Goal: Find specific page/section: Find specific page/section

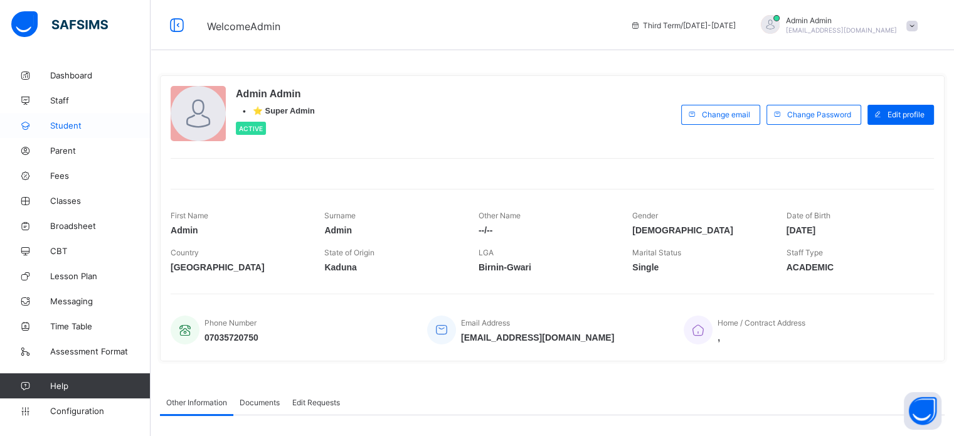
click at [70, 134] on link "Student" at bounding box center [75, 125] width 151 height 25
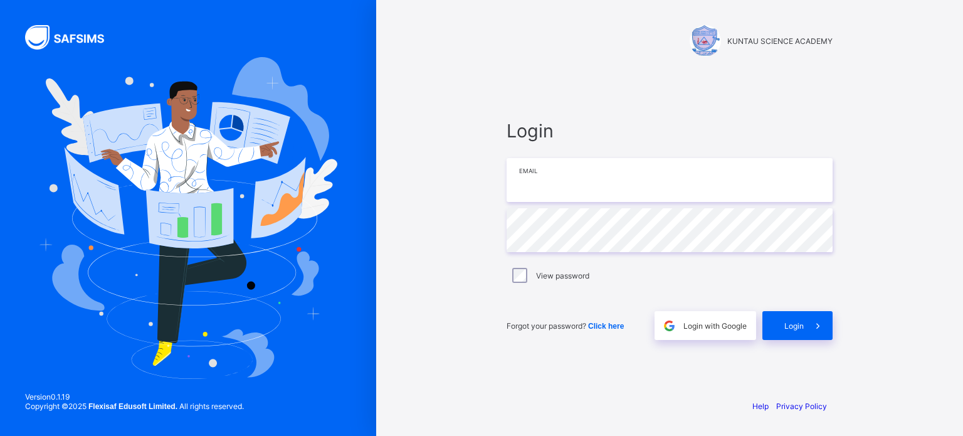
click at [547, 186] on input "email" at bounding box center [670, 180] width 326 height 44
type input "**********"
click at [797, 329] on span "Login" at bounding box center [794, 325] width 19 height 9
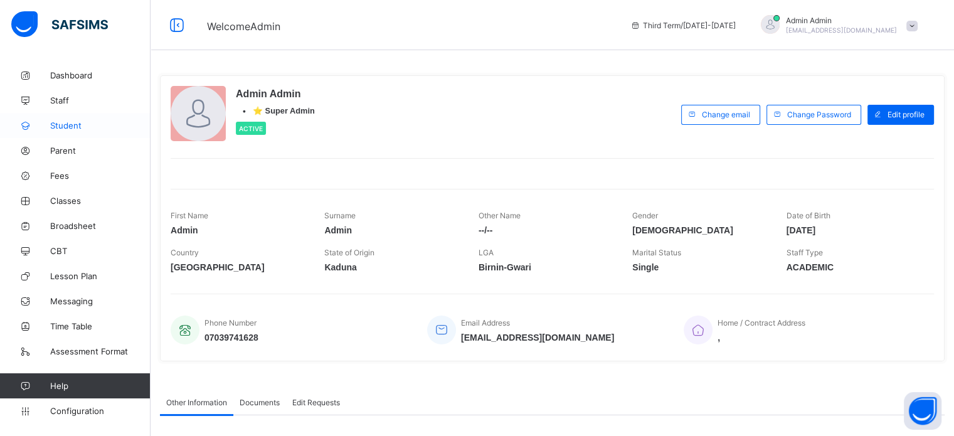
click at [53, 133] on link "Student" at bounding box center [75, 125] width 151 height 25
click at [65, 128] on span "Student" at bounding box center [100, 125] width 100 height 10
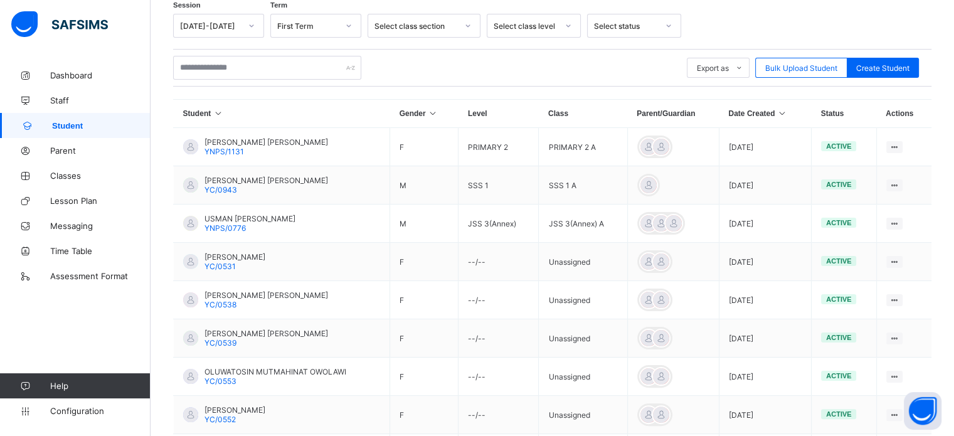
scroll to position [353, 0]
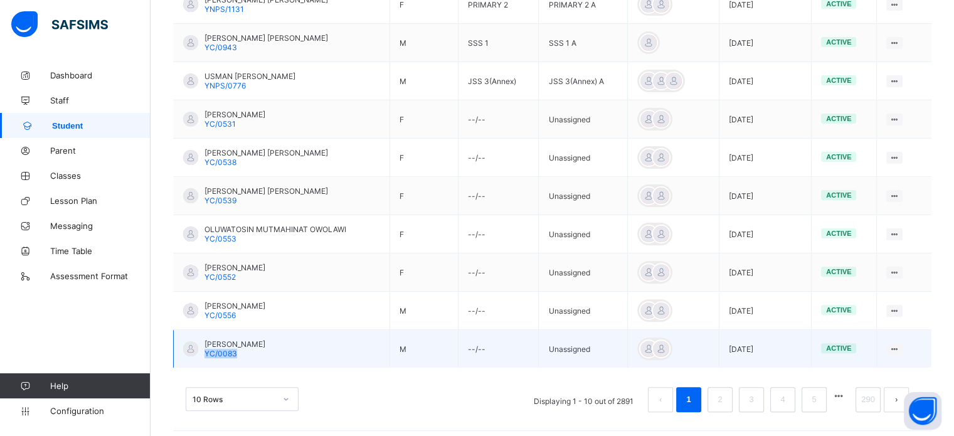
drag, startPoint x: 244, startPoint y: 356, endPoint x: 203, endPoint y: 353, distance: 41.5
click at [203, 353] on div "[PERSON_NAME] YC/0083" at bounding box center [224, 348] width 82 height 19
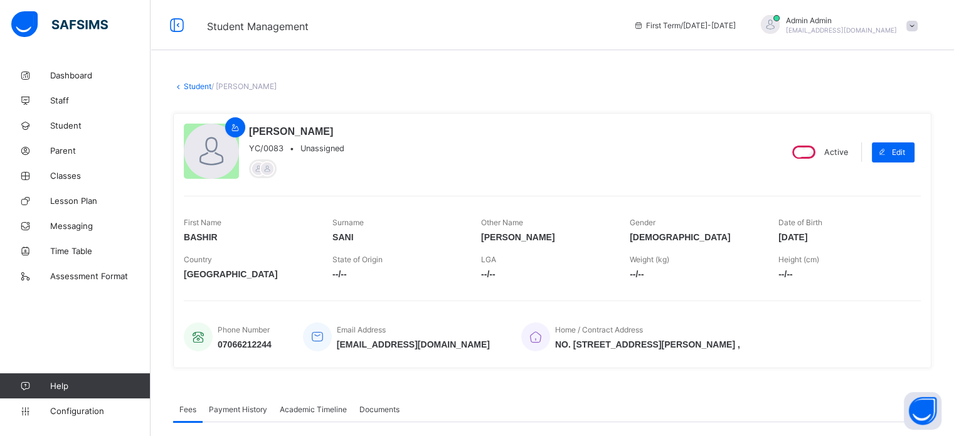
click at [279, 148] on span "YC/0083" at bounding box center [266, 148] width 34 height 9
copy span "YC/0083"
click at [191, 85] on link "Student" at bounding box center [198, 86] width 28 height 9
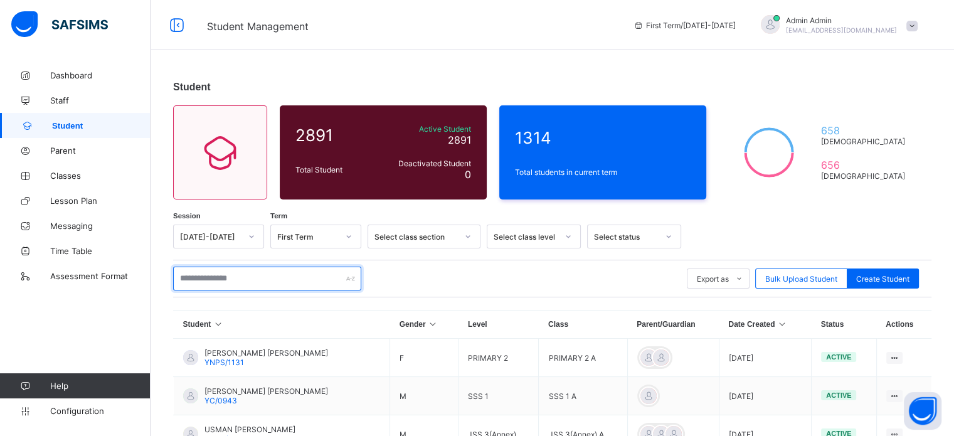
click at [278, 282] on input "text" at bounding box center [267, 279] width 188 height 24
paste input "*******"
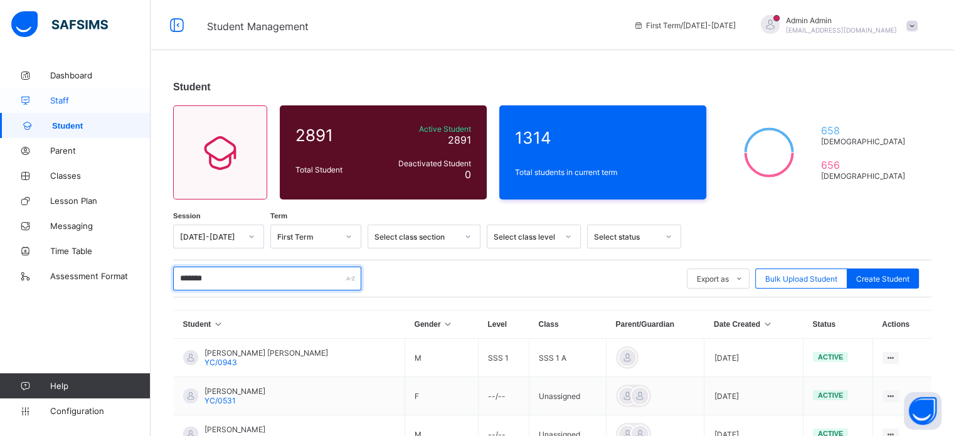
type input "*******"
click at [58, 105] on link "Staff" at bounding box center [75, 100] width 151 height 25
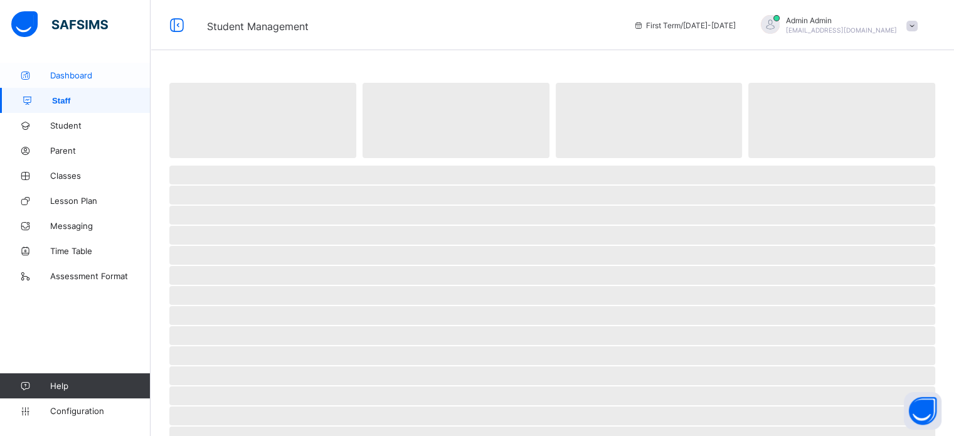
click at [65, 83] on link "Dashboard" at bounding box center [75, 75] width 151 height 25
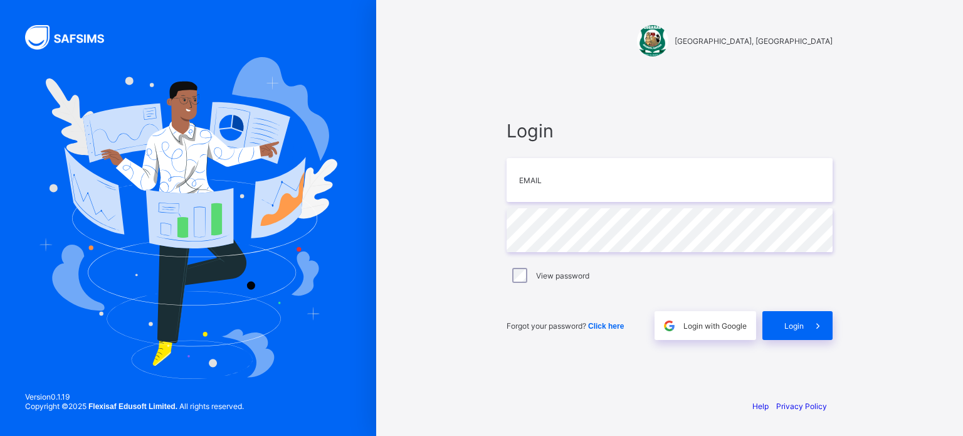
type input "**********"
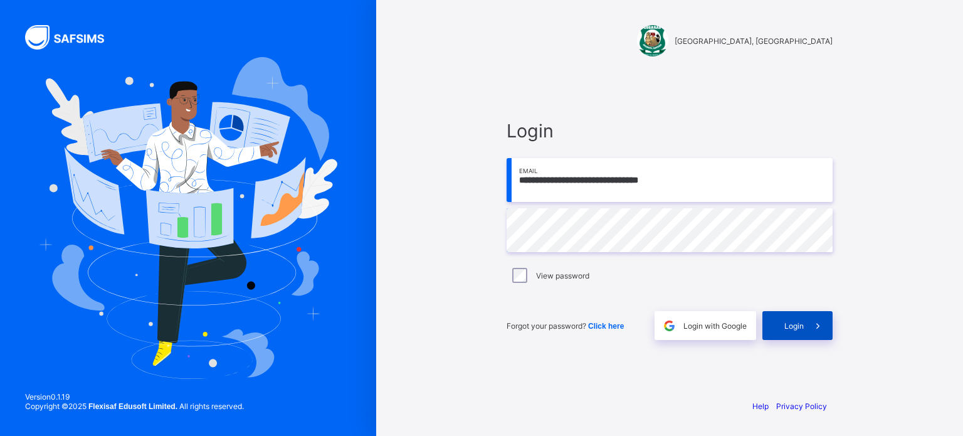
click at [804, 333] on span at bounding box center [818, 325] width 29 height 29
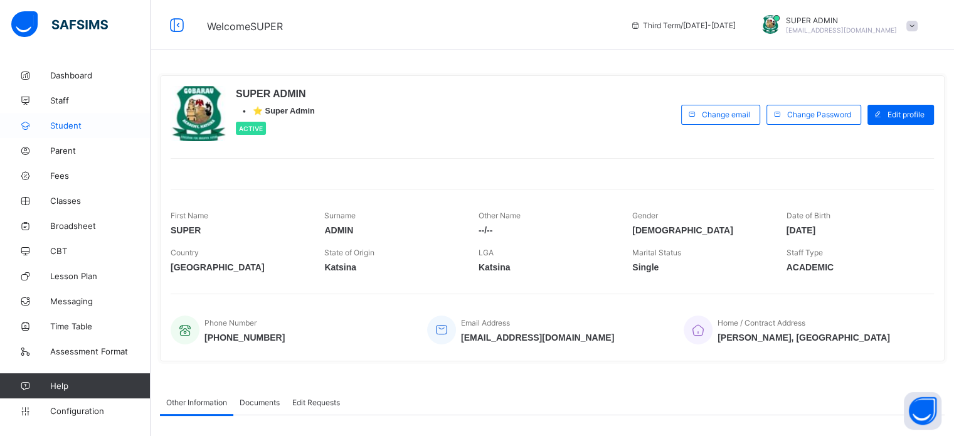
click at [62, 132] on link "Student" at bounding box center [75, 125] width 151 height 25
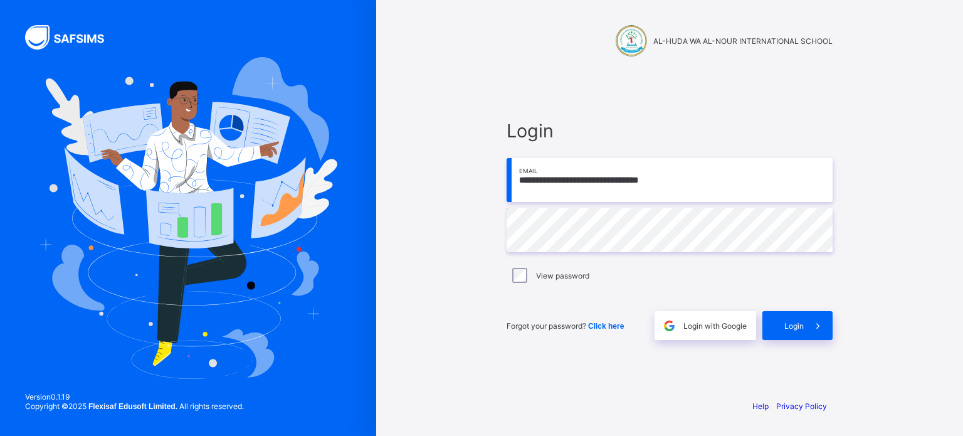
click at [601, 197] on input "**********" at bounding box center [670, 180] width 326 height 44
click at [678, 177] on input "**********" at bounding box center [670, 180] width 326 height 44
click at [709, 185] on input "**********" at bounding box center [670, 180] width 326 height 44
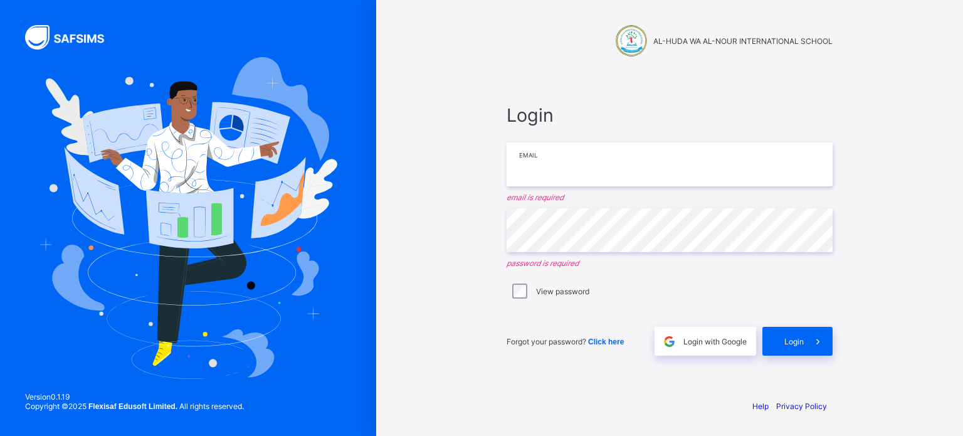
click at [581, 159] on input "email" at bounding box center [670, 164] width 326 height 44
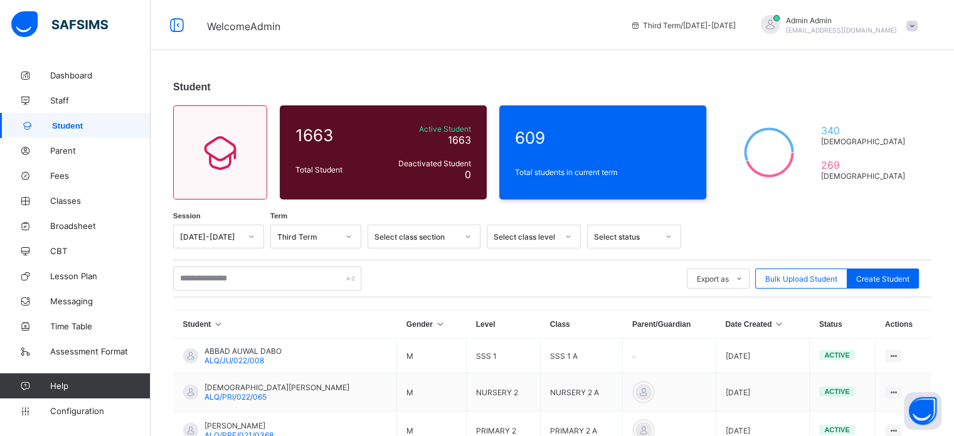
click at [838, 18] on span "Admin Admin" at bounding box center [841, 20] width 111 height 9
click at [778, 53] on div "Student 1663 Total Student Active Student 1663 Deactivated Student 0 609 Total …" at bounding box center [552, 383] width 803 height 766
click at [86, 405] on link "Configuration" at bounding box center [75, 410] width 150 height 25
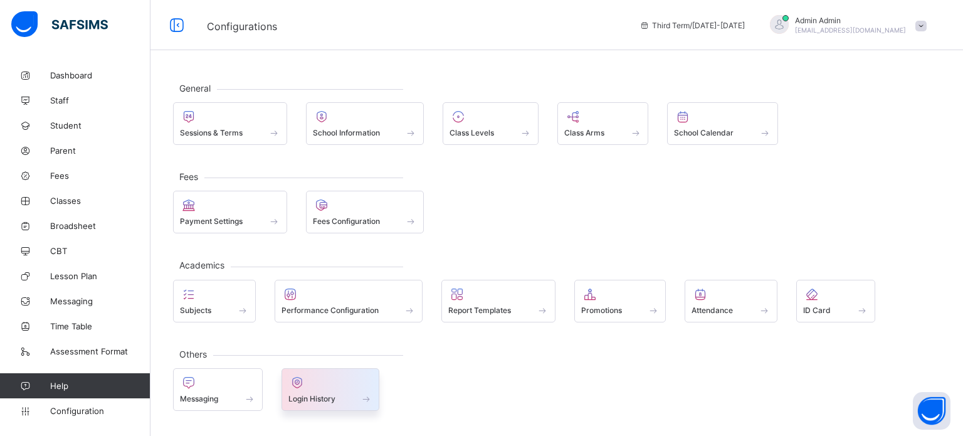
click at [335, 398] on span "Login History" at bounding box center [311, 398] width 47 height 9
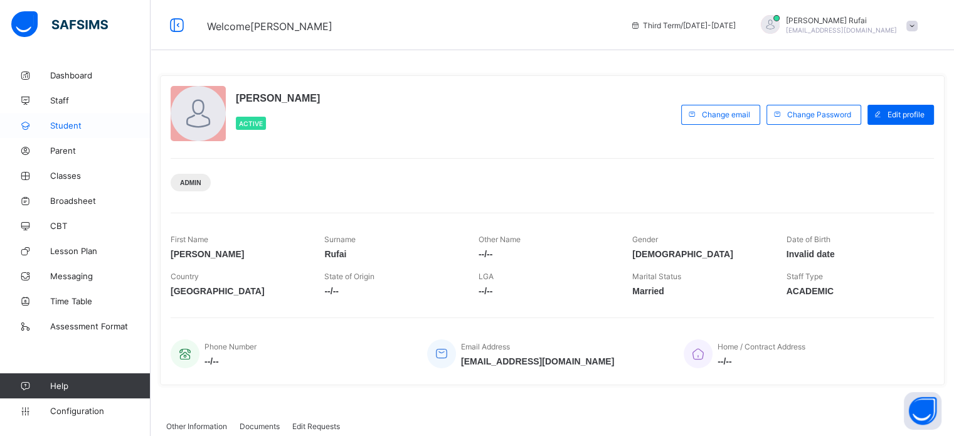
click at [62, 134] on link "Student" at bounding box center [75, 125] width 151 height 25
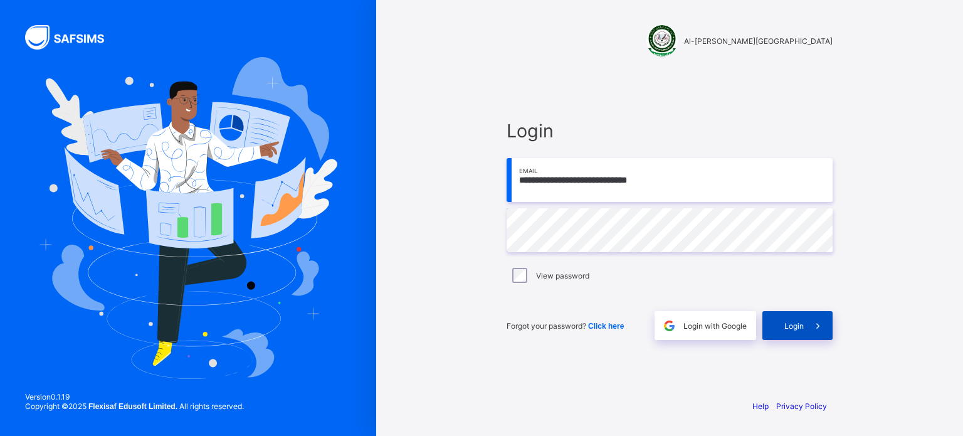
click at [795, 325] on span "Login" at bounding box center [794, 325] width 19 height 9
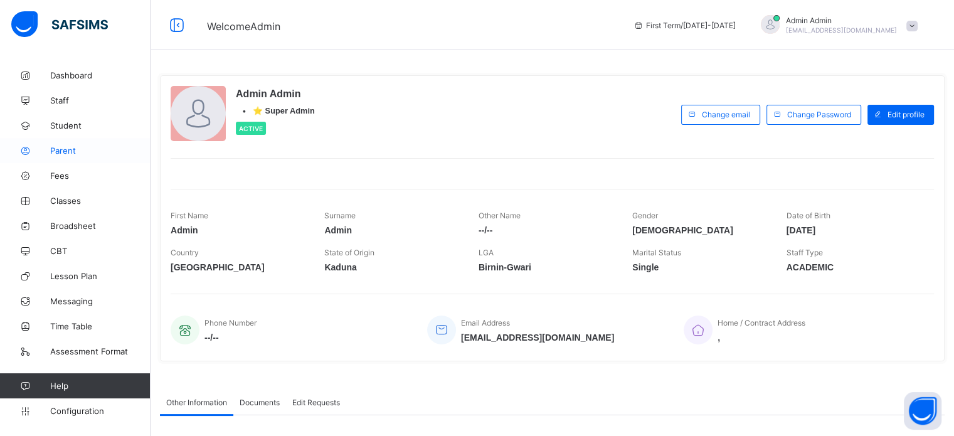
click at [67, 150] on span "Parent" at bounding box center [100, 150] width 100 height 10
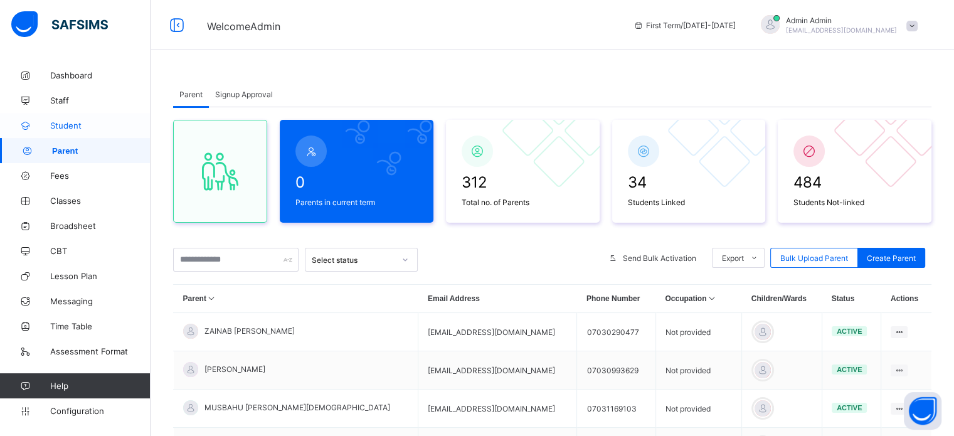
click at [75, 124] on span "Student" at bounding box center [100, 125] width 100 height 10
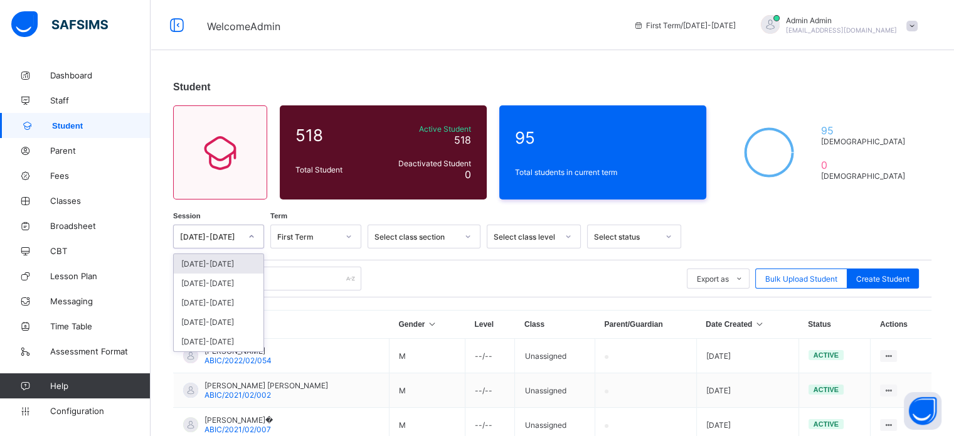
click at [217, 236] on div "[DATE]-[DATE]" at bounding box center [210, 236] width 61 height 9
click at [203, 288] on div "[DATE]-[DATE]" at bounding box center [219, 282] width 90 height 19
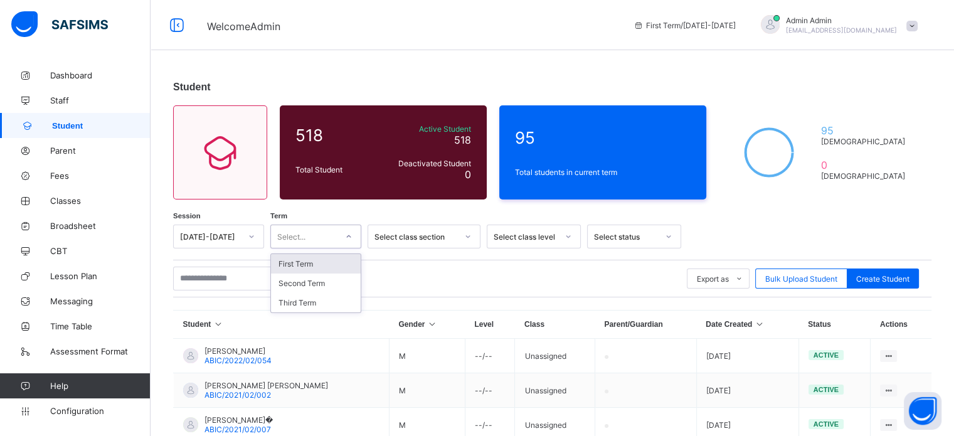
click at [297, 248] on div "Select..." at bounding box center [315, 237] width 91 height 24
click at [297, 305] on div "Third Term" at bounding box center [316, 302] width 90 height 19
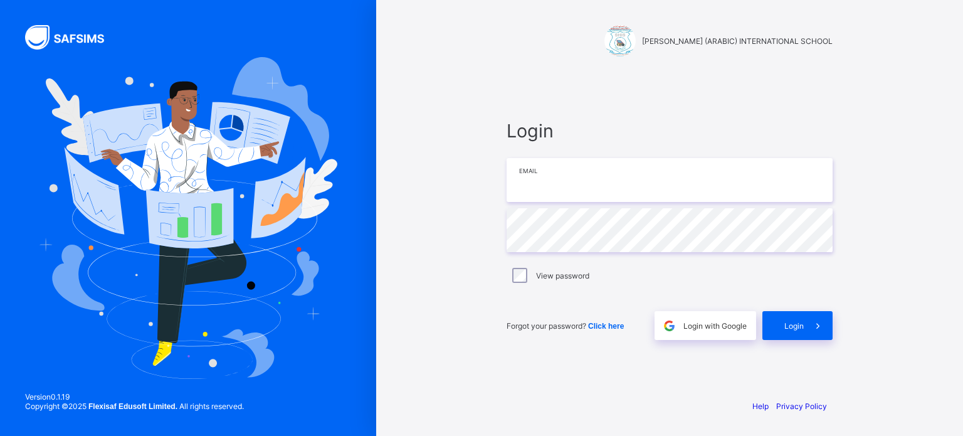
click at [587, 182] on input "email" at bounding box center [670, 180] width 326 height 44
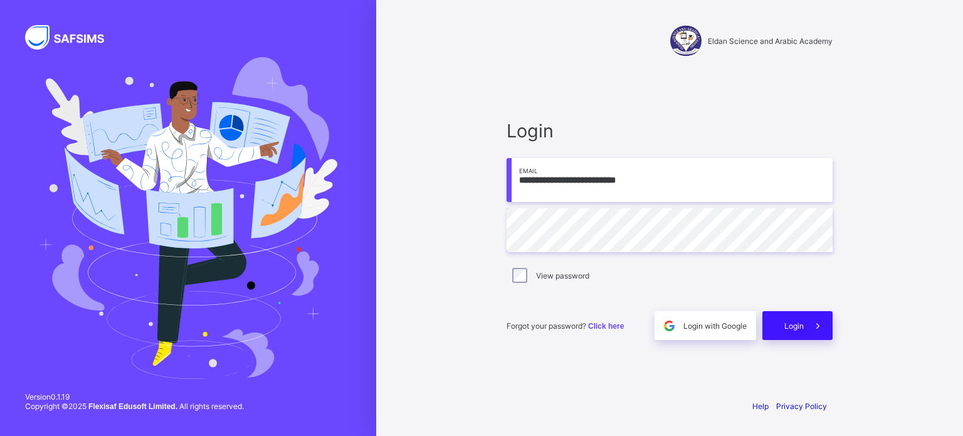
click at [798, 331] on div "Login" at bounding box center [798, 325] width 70 height 29
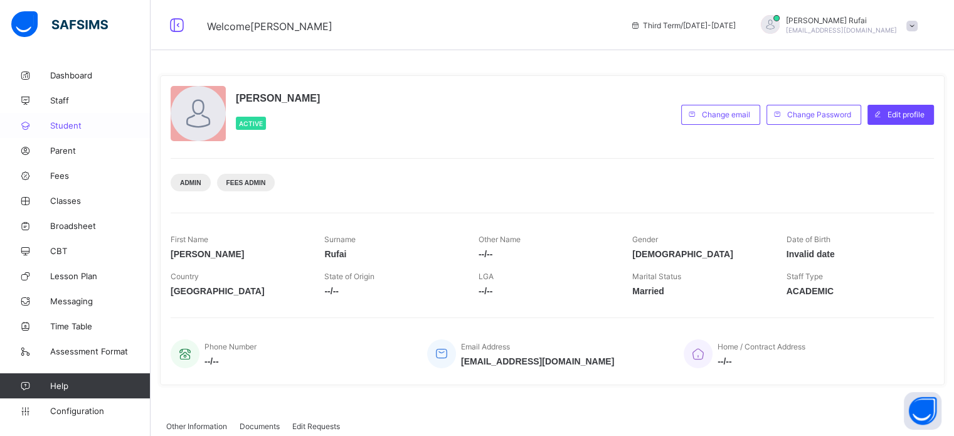
click at [74, 127] on span "Student" at bounding box center [100, 125] width 100 height 10
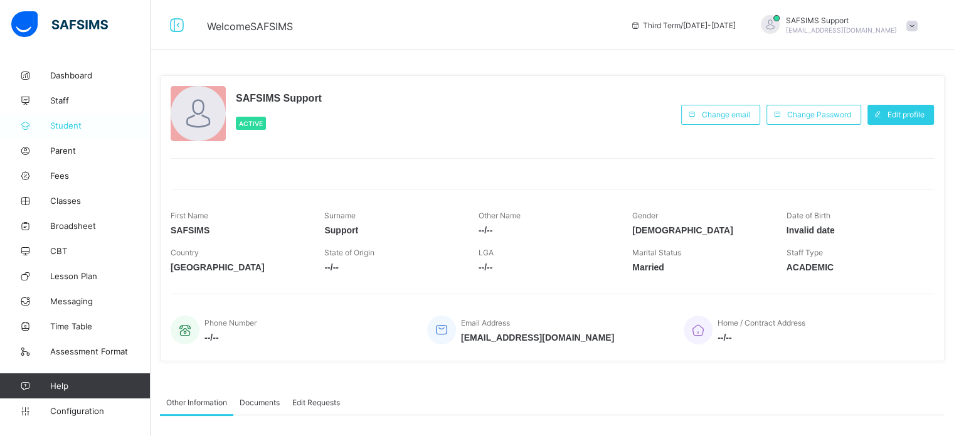
click at [63, 127] on span "Student" at bounding box center [100, 125] width 100 height 10
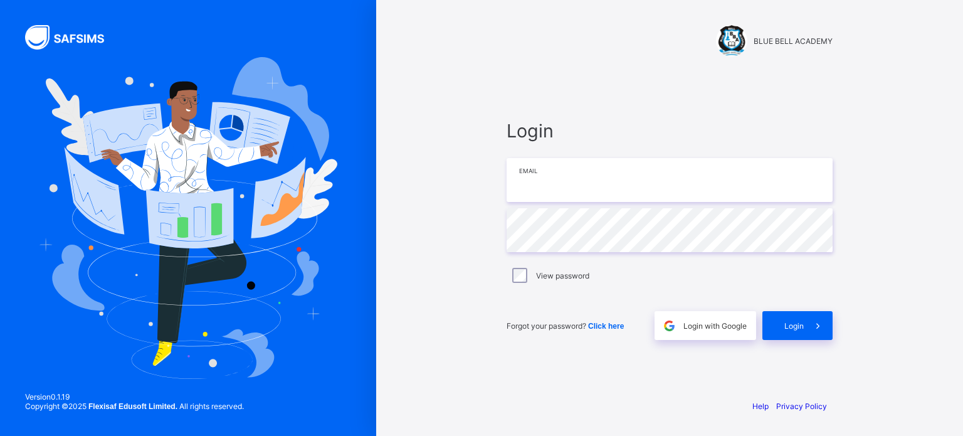
type input "**********"
click at [796, 328] on span "Login" at bounding box center [794, 325] width 19 height 9
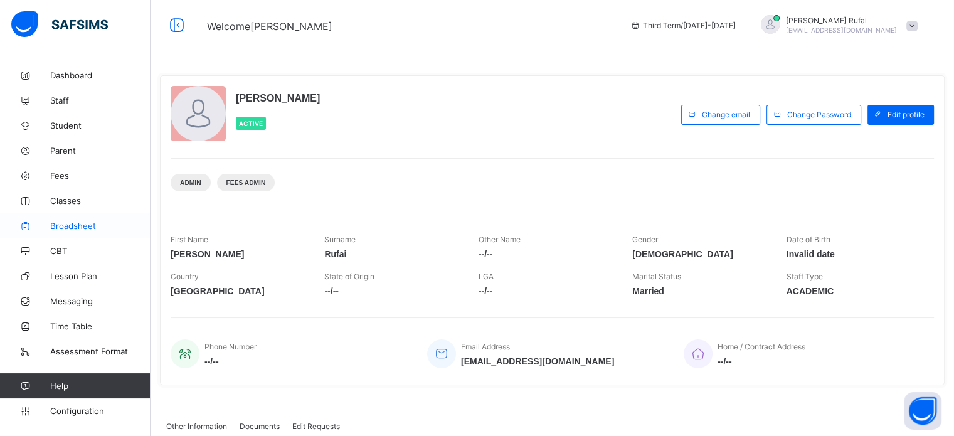
click at [75, 226] on span "Broadsheet" at bounding box center [100, 226] width 100 height 10
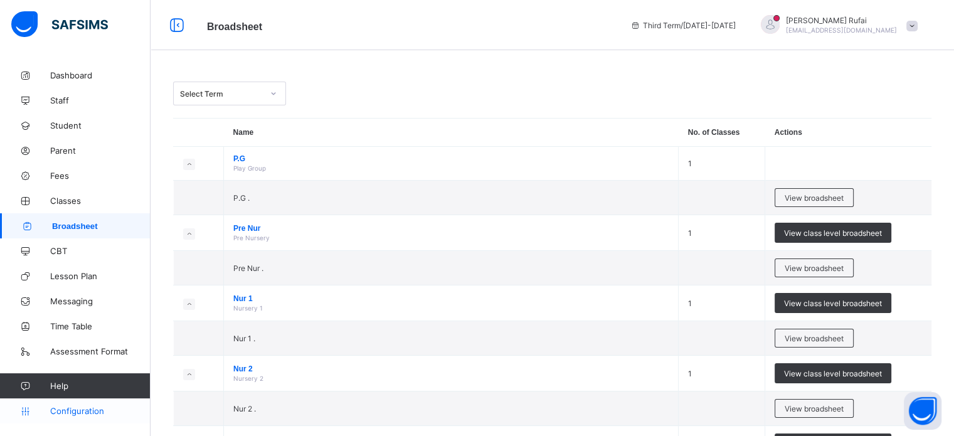
click at [118, 398] on link "Configuration" at bounding box center [75, 410] width 150 height 25
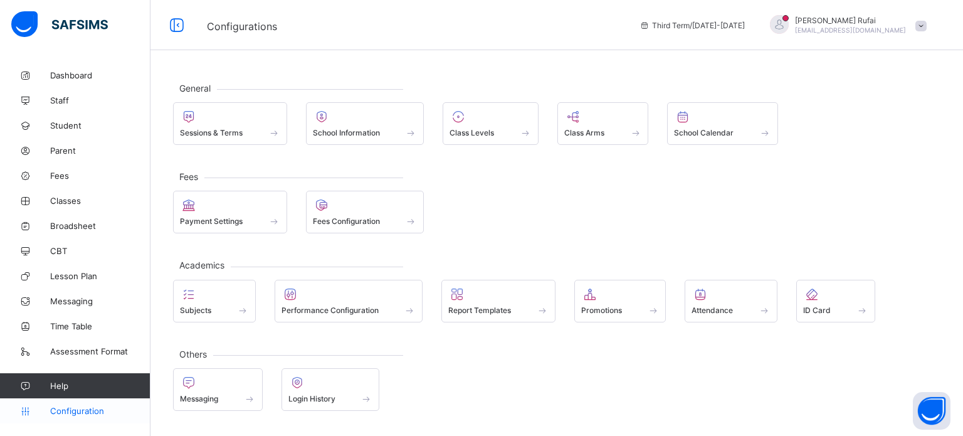
click at [75, 421] on link "Configuration" at bounding box center [75, 410] width 150 height 25
click at [100, 413] on span "Configuration" at bounding box center [100, 411] width 100 height 10
click at [345, 395] on div "Login History" at bounding box center [330, 398] width 85 height 11
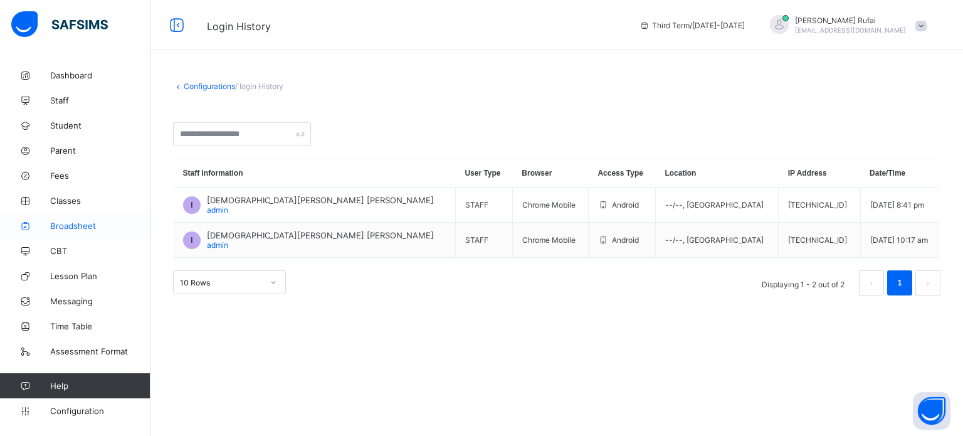
click at [65, 227] on span "Broadsheet" at bounding box center [100, 226] width 100 height 10
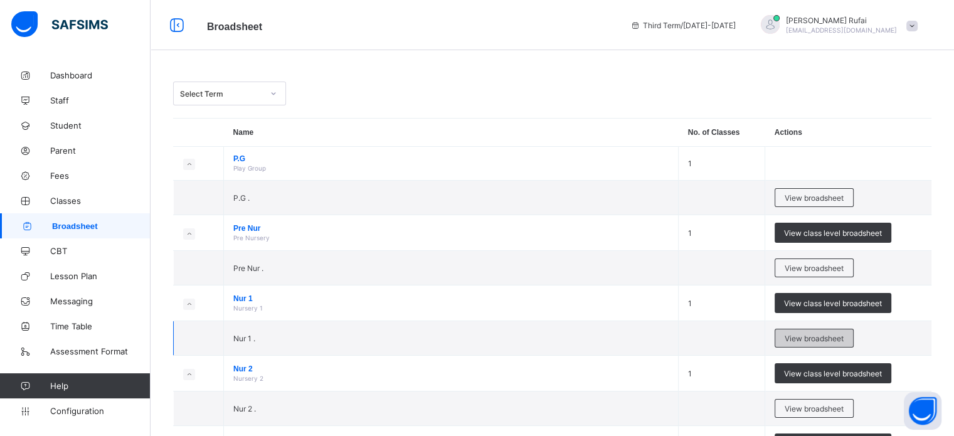
click at [810, 346] on div "View broadsheet" at bounding box center [814, 338] width 79 height 19
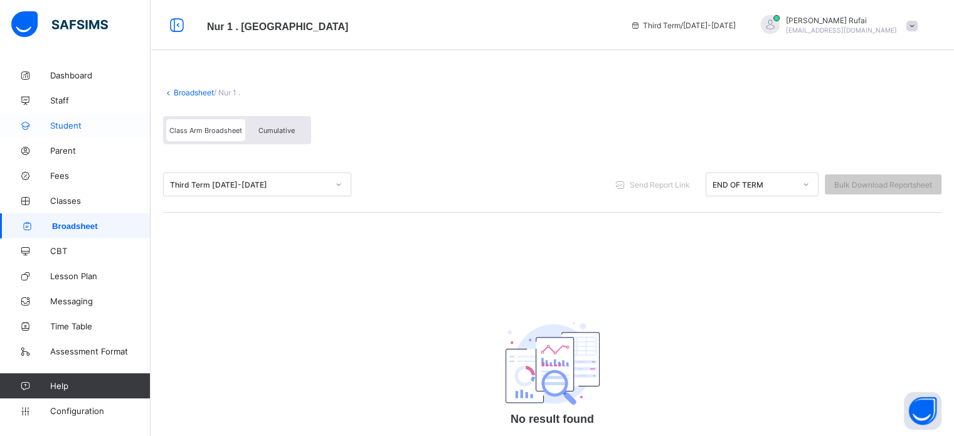
click at [63, 130] on span "Student" at bounding box center [100, 125] width 100 height 10
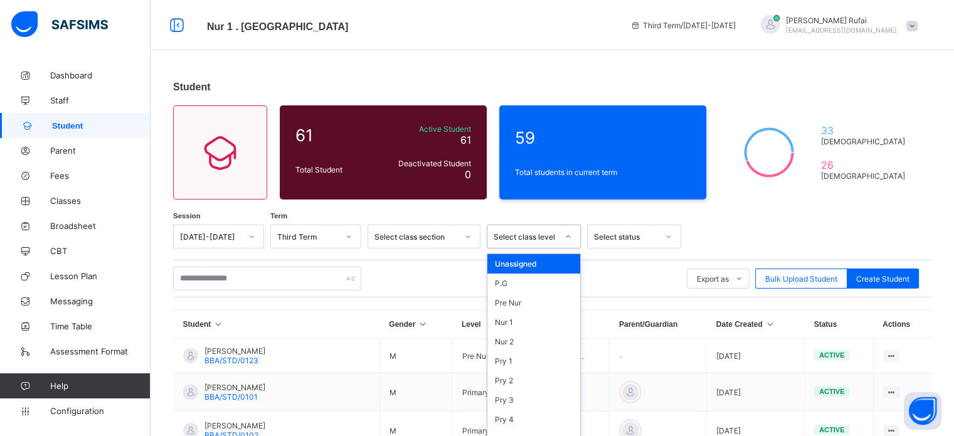
scroll to position [13, 0]
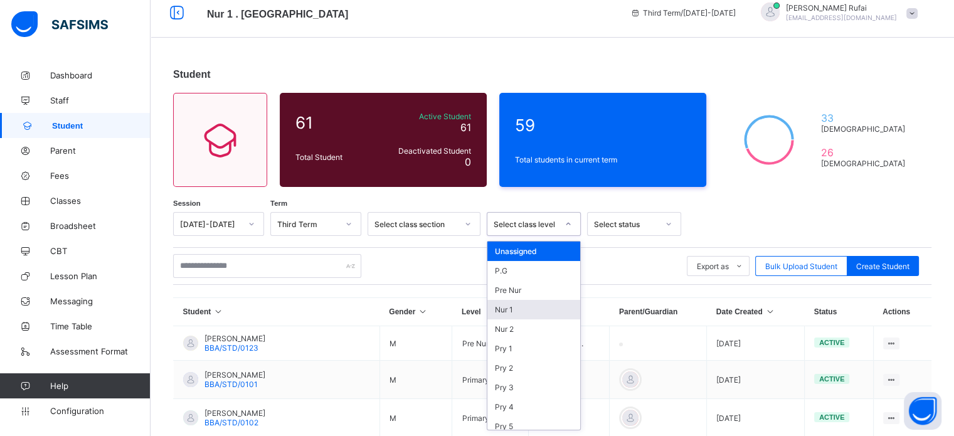
click at [518, 309] on div "Nur 1" at bounding box center [533, 309] width 93 height 19
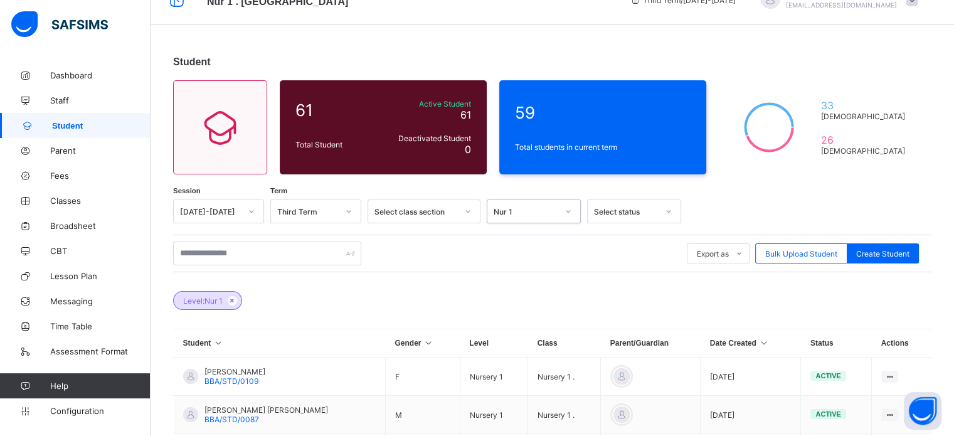
scroll to position [16, 0]
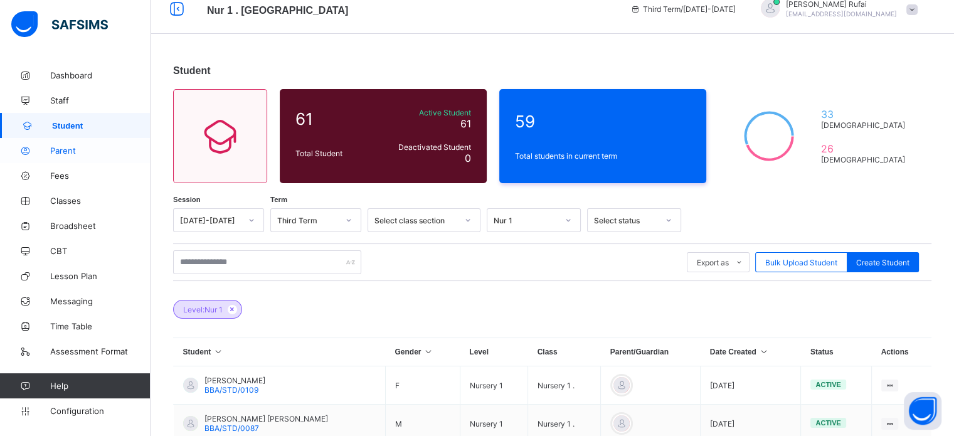
click at [60, 152] on span "Parent" at bounding box center [100, 150] width 100 height 10
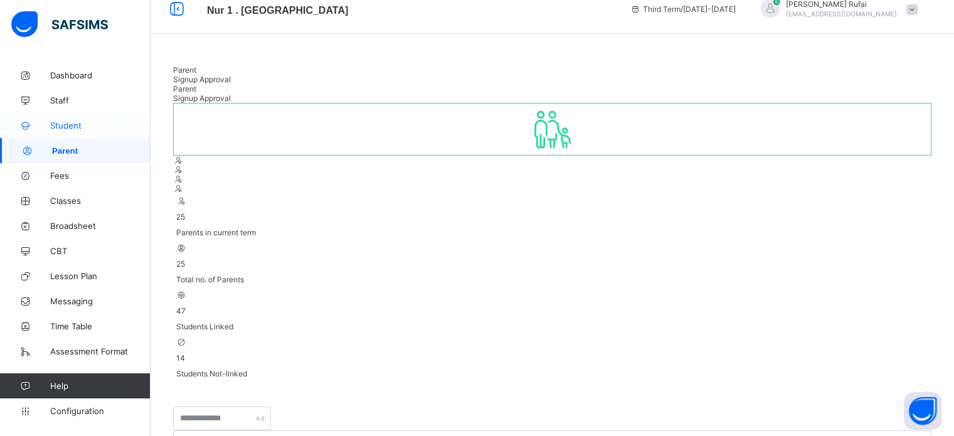
click at [66, 122] on span "Student" at bounding box center [100, 125] width 100 height 10
